Goal: Obtain resource: Obtain resource

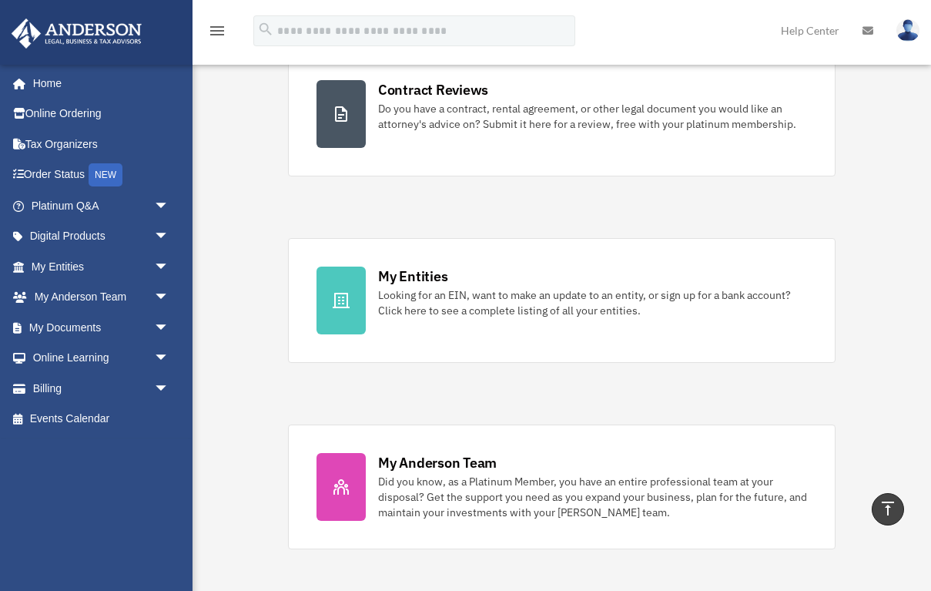
scroll to position [337, 0]
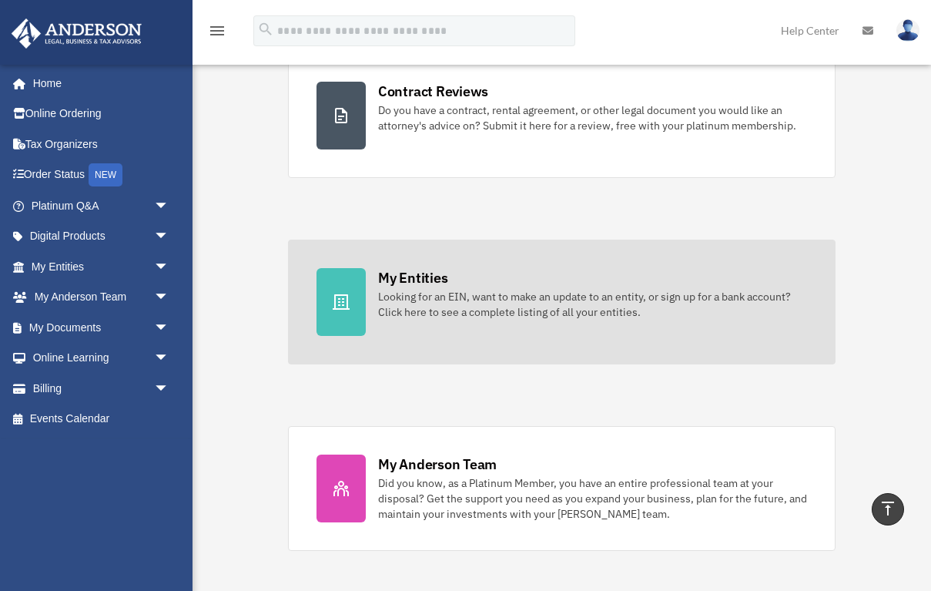
click at [339, 300] on icon at bounding box center [341, 302] width 18 height 18
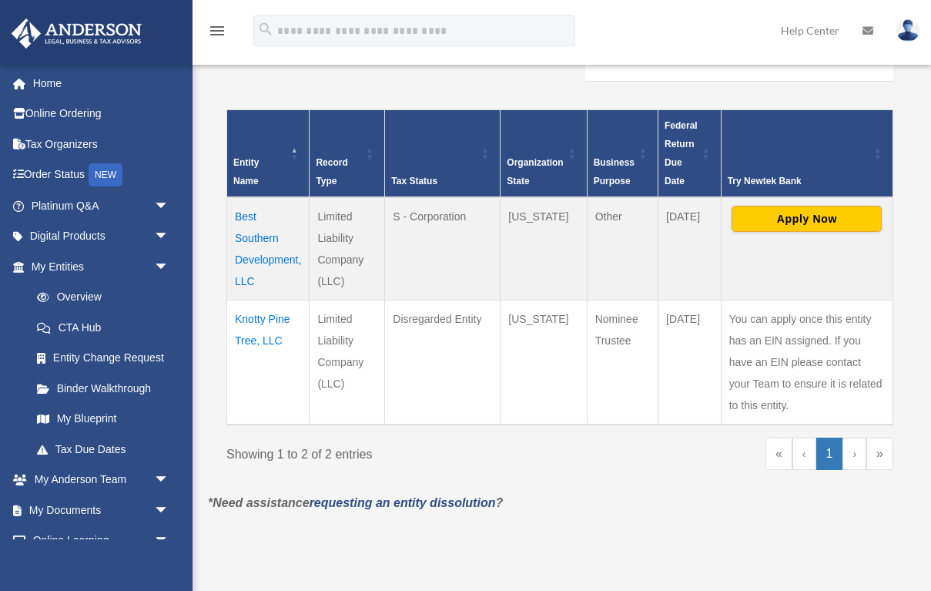
scroll to position [318, 0]
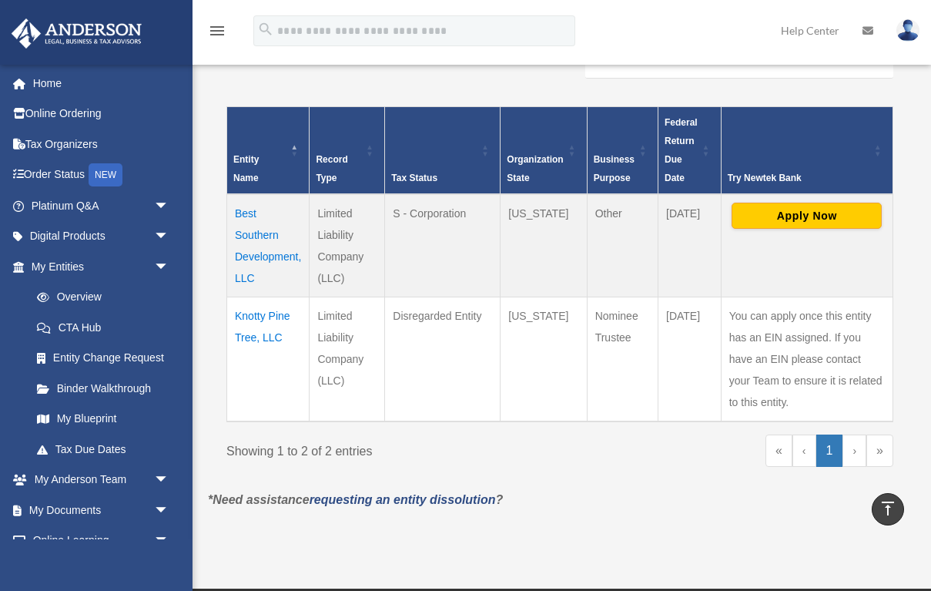
click at [243, 210] on td "Best Southern Development, LLC" at bounding box center [268, 245] width 82 height 103
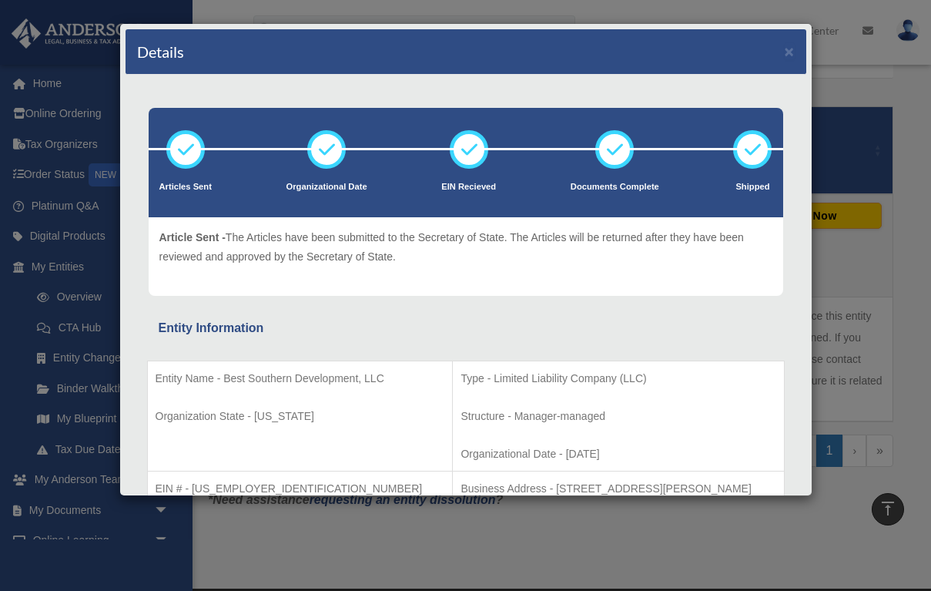
scroll to position [0, 0]
click at [448, 579] on div "Details × Articles Sent Organizational Date" at bounding box center [465, 295] width 931 height 591
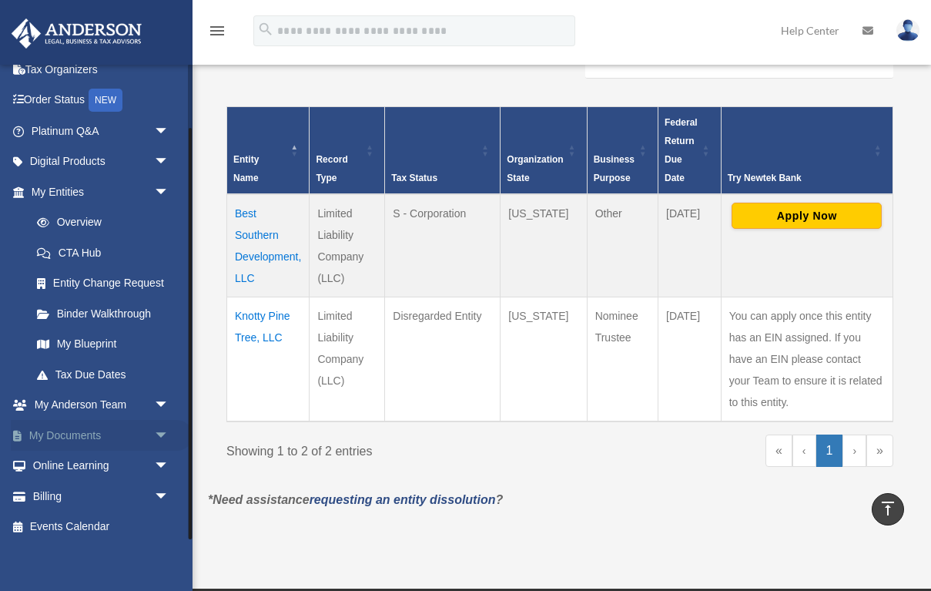
scroll to position [74, 0]
click at [117, 421] on link "My Documents arrow_drop_down" at bounding box center [102, 436] width 182 height 31
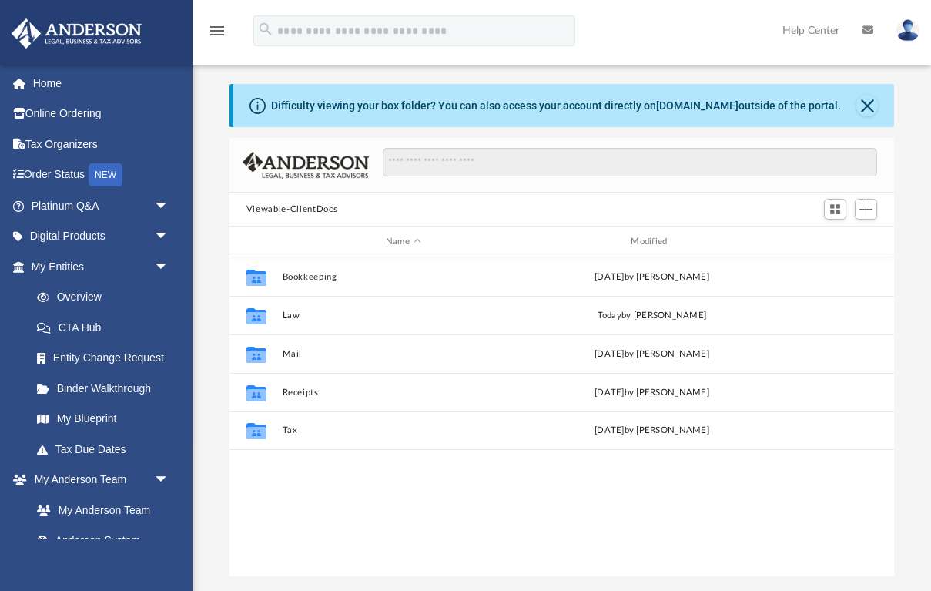
scroll to position [29, 0]
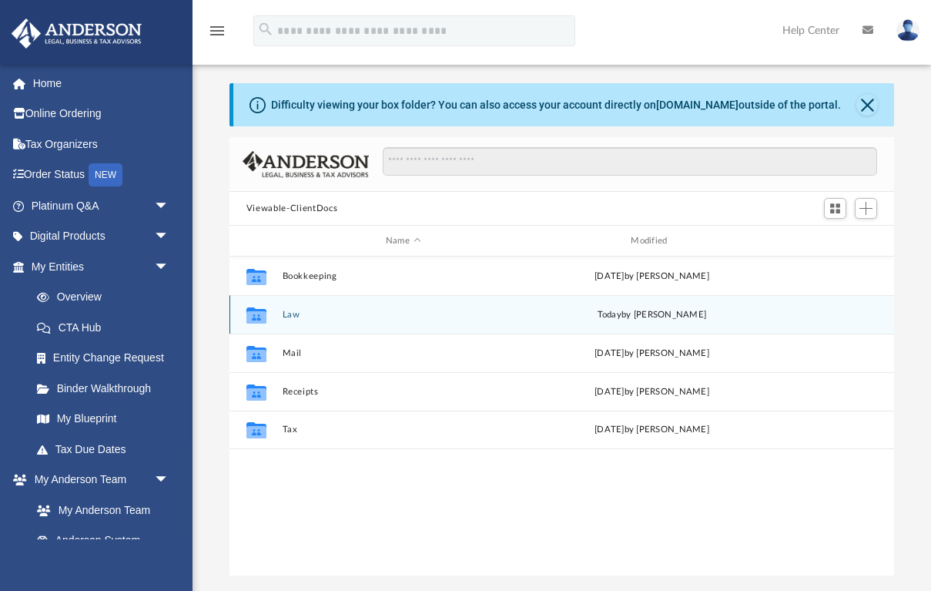
click at [293, 314] on button "Law" at bounding box center [403, 315] width 242 height 10
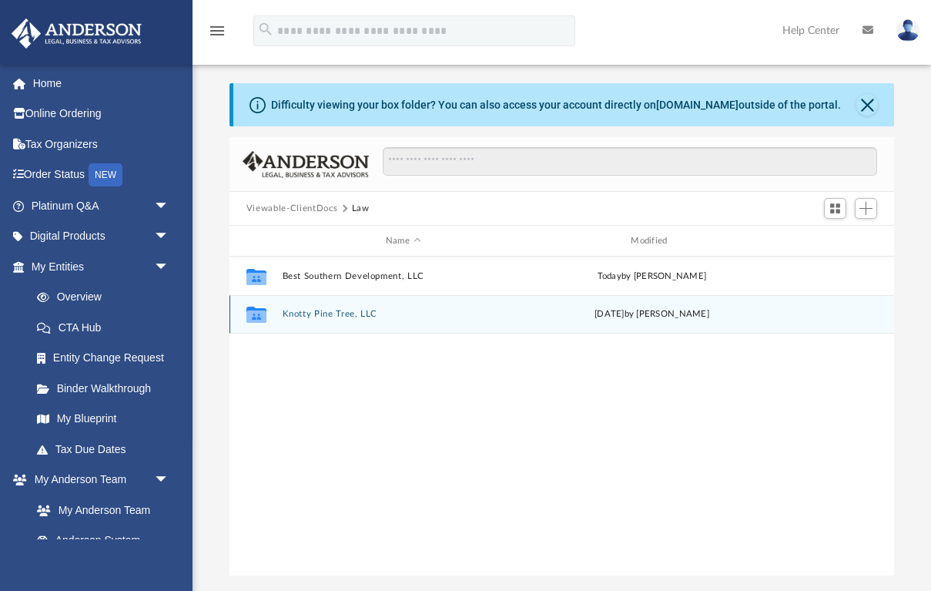
click at [347, 314] on button "Knotty Pine Tree, LLC" at bounding box center [403, 314] width 242 height 10
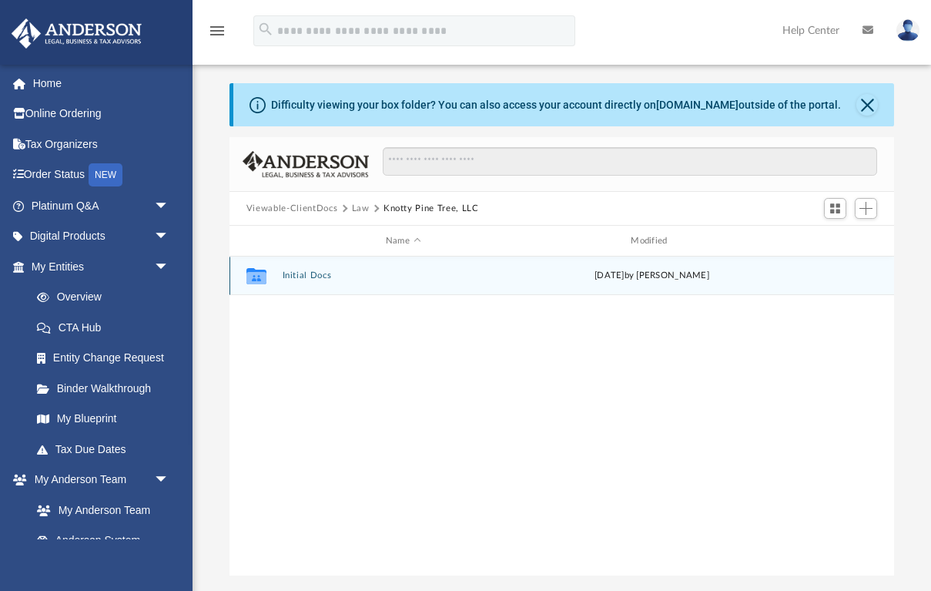
click at [308, 274] on button "Initial Docs" at bounding box center [403, 275] width 242 height 10
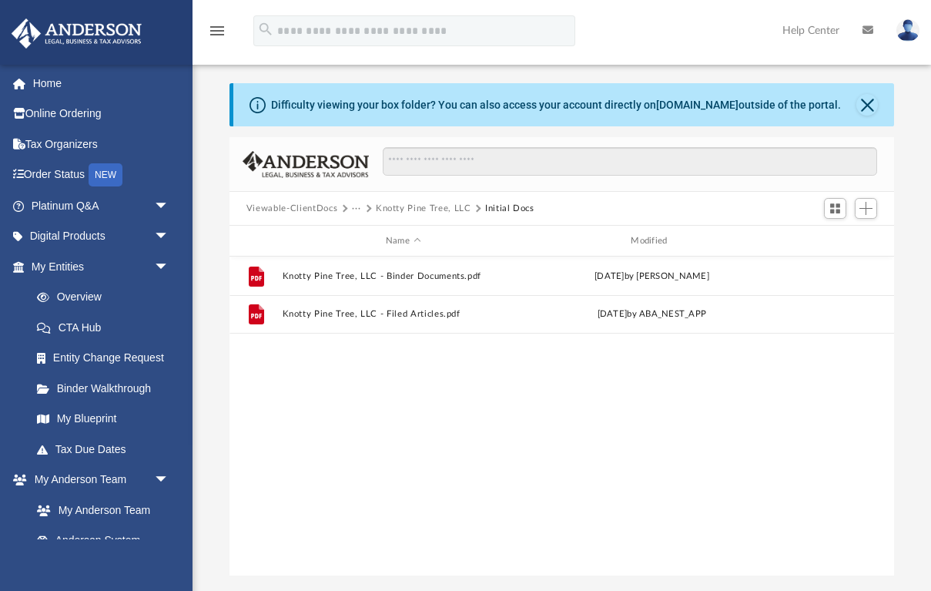
click at [326, 207] on button "Viewable-ClientDocs" at bounding box center [291, 209] width 91 height 14
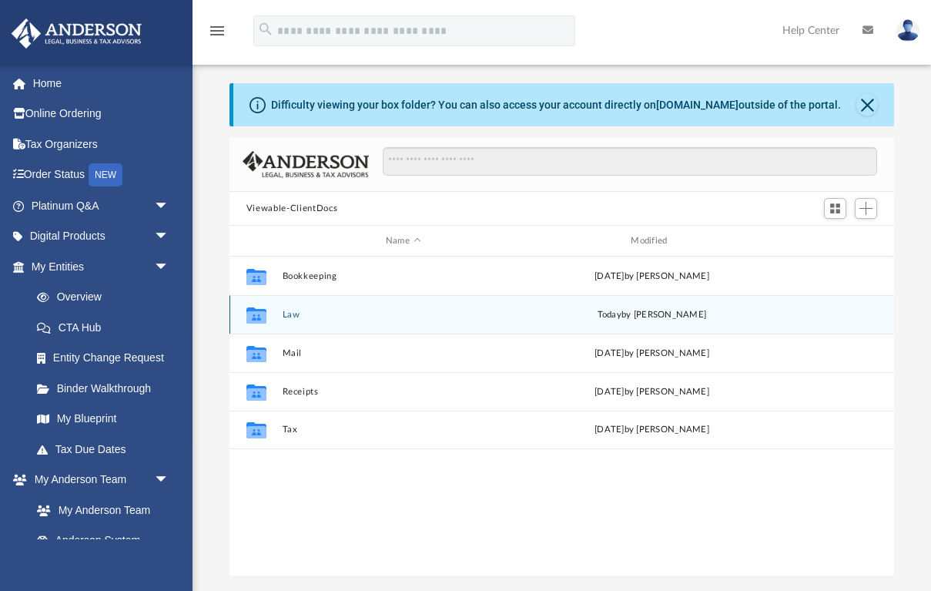
click at [293, 322] on div "Collaborated Folder Law today by Marielle Palivino" at bounding box center [562, 314] width 665 height 39
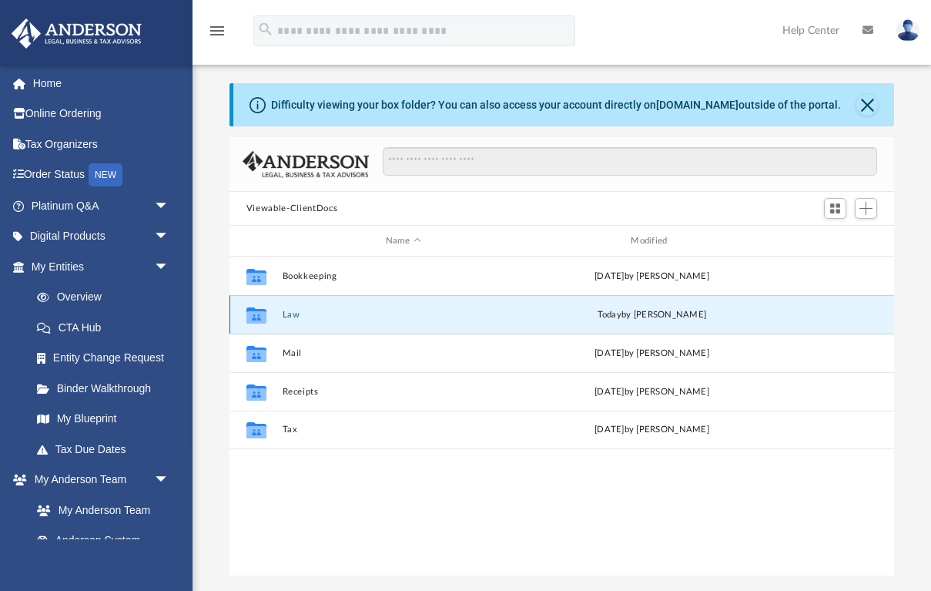
click at [291, 314] on button "Law" at bounding box center [403, 315] width 242 height 10
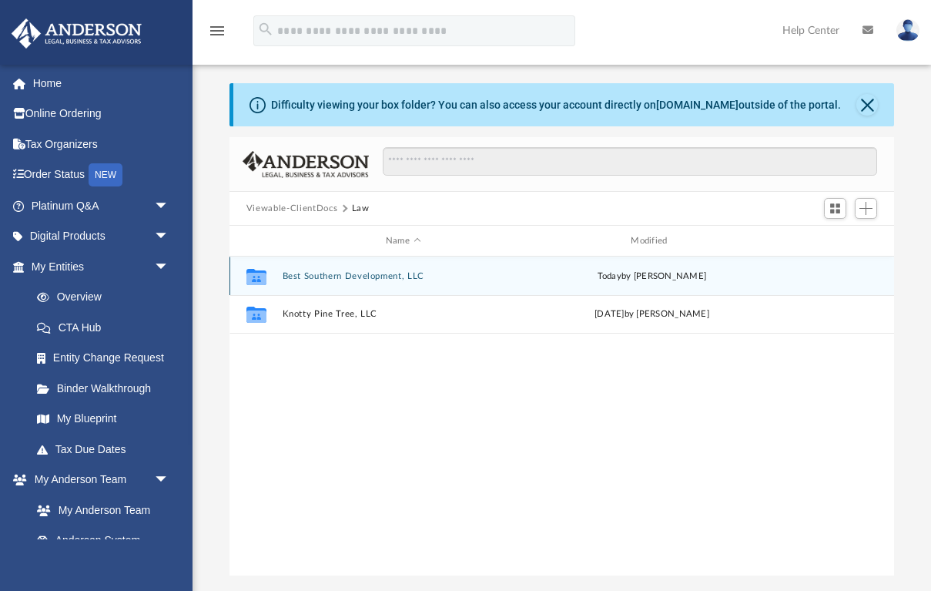
click at [315, 277] on button "Best Southern Development, LLC" at bounding box center [403, 276] width 242 height 10
click at [315, 277] on button "Initial Docs" at bounding box center [403, 275] width 242 height 10
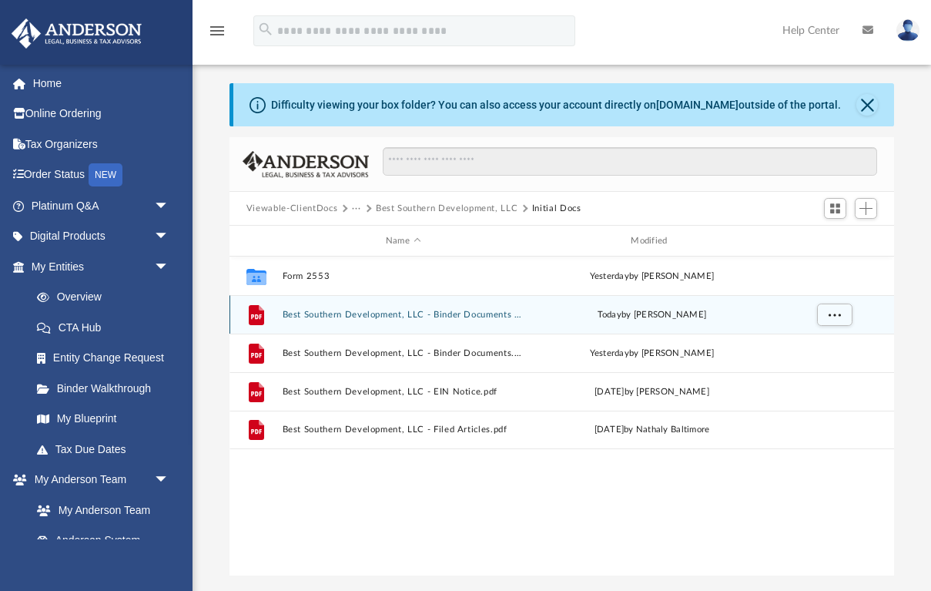
click at [448, 313] on button "Best Southern Development, LLC - Binder Documents - DocuSigned.pdf" at bounding box center [403, 315] width 242 height 10
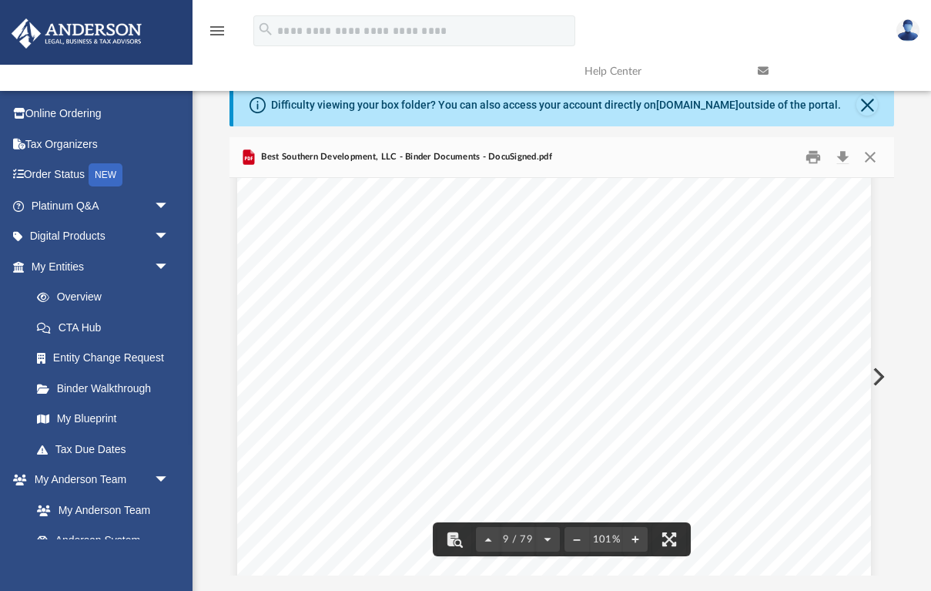
scroll to position [6818, 8]
